Goal: Information Seeking & Learning: Learn about a topic

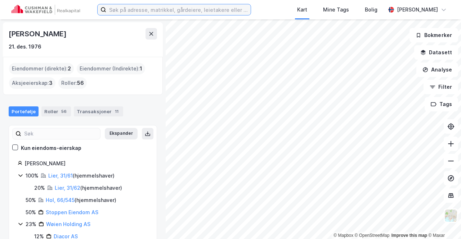
click at [144, 11] on input at bounding box center [178, 9] width 144 height 11
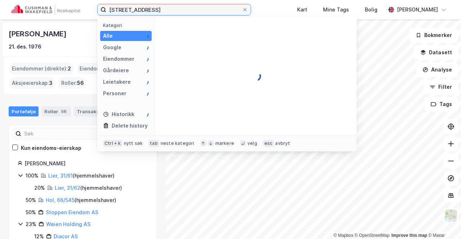
click at [172, 10] on input "[STREET_ADDRESS]" at bounding box center [174, 9] width 136 height 11
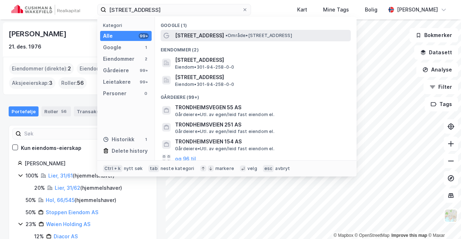
click at [199, 36] on span "[STREET_ADDRESS]" at bounding box center [199, 35] width 49 height 9
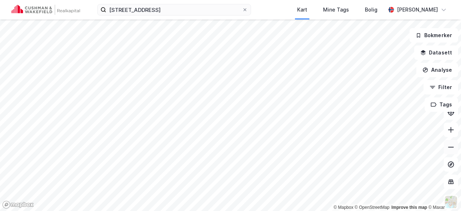
click at [450, 143] on button at bounding box center [451, 147] width 14 height 14
click at [452, 129] on icon at bounding box center [451, 129] width 6 height 1
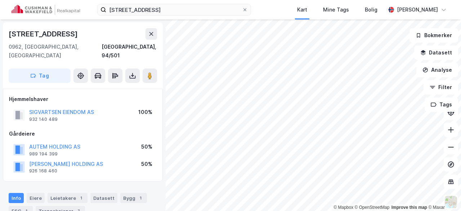
click at [189, 15] on div "[STREET_ADDRESS] Kart Mine Tags [PERSON_NAME]" at bounding box center [230, 9] width 461 height 19
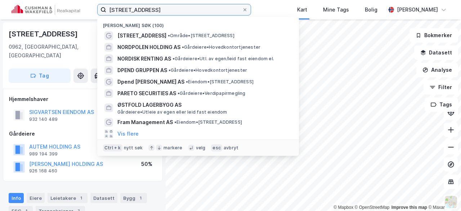
drag, startPoint x: 181, startPoint y: 11, endPoint x: 84, endPoint y: 9, distance: 97.9
click at [84, 9] on div "[STREET_ADDRESS] [GEOGRAPHIC_DATA] søk (100) [GEOGRAPHIC_DATA] 455 • Område • […" at bounding box center [230, 9] width 461 height 19
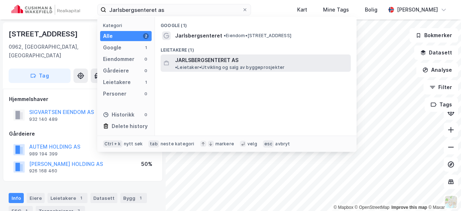
click at [197, 58] on span "JARLSBERGSENTERET AS" at bounding box center [206, 60] width 63 height 9
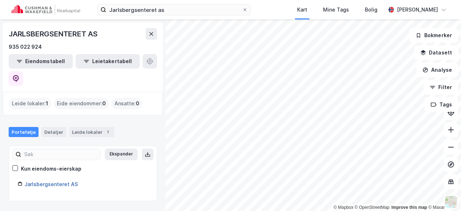
click at [68, 181] on link "Jarlsbergsenteret AS" at bounding box center [50, 184] width 53 height 6
click at [60, 181] on link "Jarlsbergsenteret AS" at bounding box center [50, 184] width 53 height 6
click at [45, 181] on link "Jarlsbergsenteret AS" at bounding box center [50, 184] width 53 height 6
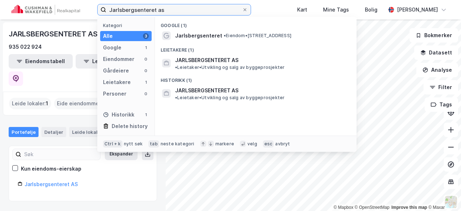
drag, startPoint x: 153, startPoint y: 12, endPoint x: 79, endPoint y: 19, distance: 74.8
click at [79, 19] on div "Jarlsbergsenteret as Kategori Alle 3 Google 1 Eiendommer 0 Gårdeiere 0 Leietake…" at bounding box center [230, 9] width 461 height 19
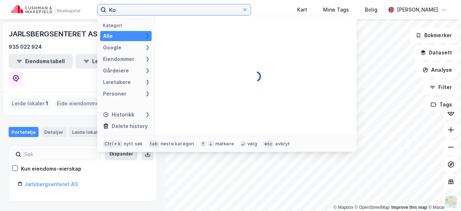
type input "K"
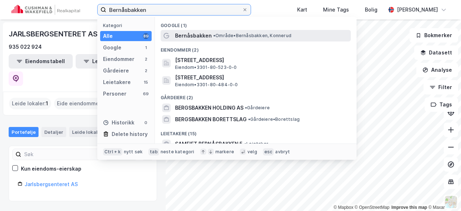
type input "Bernåsbakken"
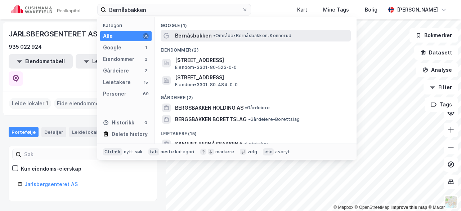
click at [205, 36] on span "Bernåsbakken" at bounding box center [193, 35] width 37 height 9
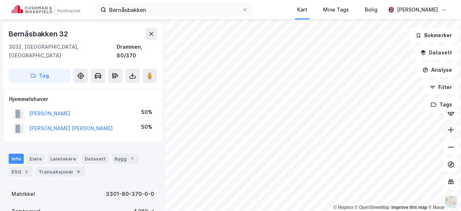
click at [453, 130] on icon at bounding box center [450, 129] width 7 height 7
click at [451, 144] on icon at bounding box center [450, 146] width 7 height 7
